Goal: Find specific page/section: Find specific page/section

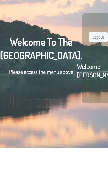
scroll to position [12, 0]
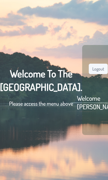
click at [12, 107] on p "Please access the menu above" at bounding box center [41, 103] width 82 height 8
click at [11, 107] on p "Please access the menu above" at bounding box center [41, 103] width 82 height 8
click at [17, 107] on p "Please access the menu above" at bounding box center [41, 103] width 82 height 8
click at [81, 111] on h2 "Welcome [PERSON_NAME]" at bounding box center [98, 102] width 43 height 17
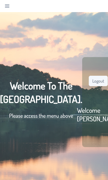
click at [7, 8] on icon "Navigation" at bounding box center [7, 6] width 4 height 4
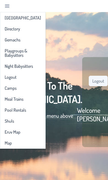
click at [7, 31] on span "Directory" at bounding box center [12, 29] width 15 height 4
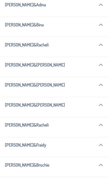
click at [7, 32] on p-accordion-header "Herskovits, Binyomin & Bina" at bounding box center [54, 24] width 108 height 15
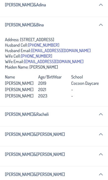
scroll to position [3595, 0]
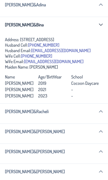
click at [72, 12] on p-accordion-header "Hendler , Reuven & Adina" at bounding box center [54, 4] width 108 height 15
